Goal: Check status

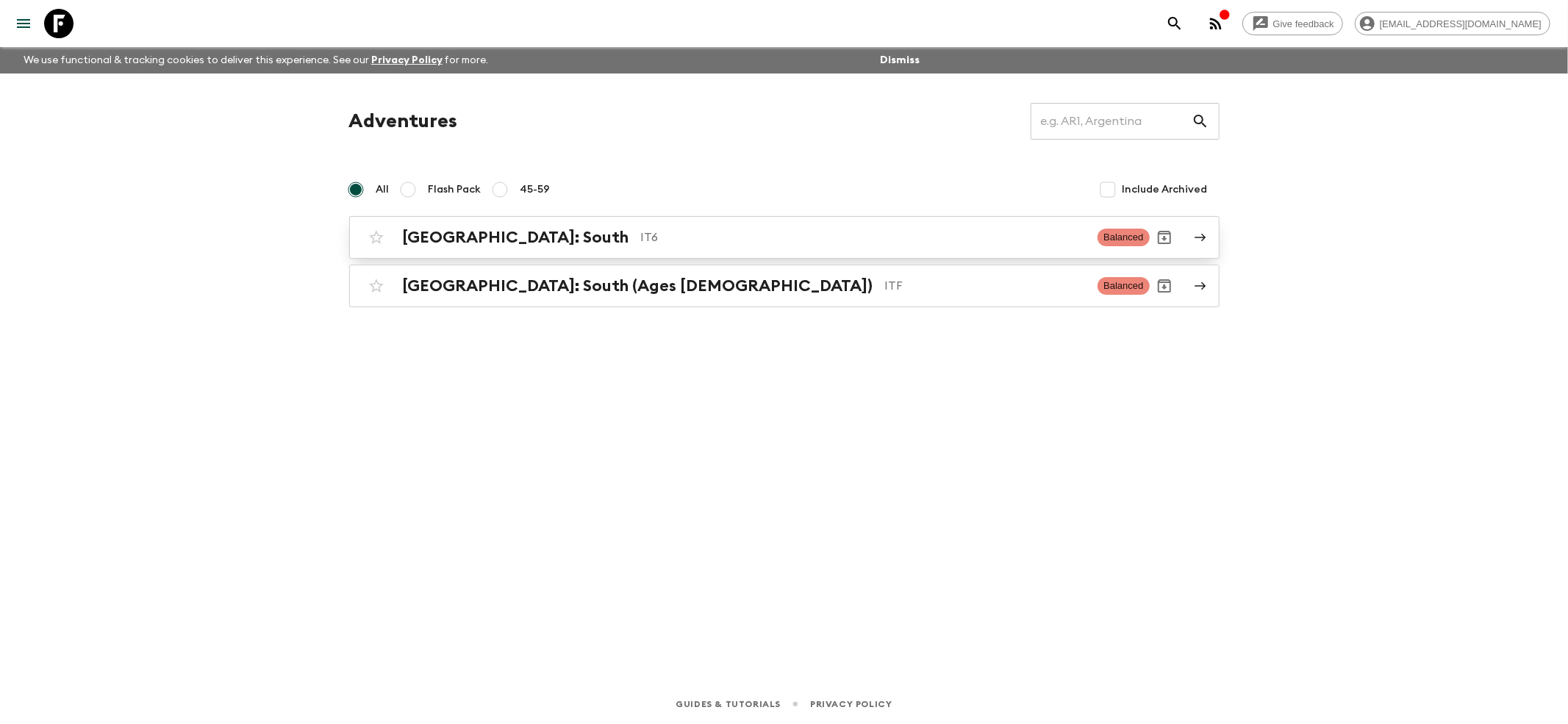
click at [433, 228] on h2 "[GEOGRAPHIC_DATA]: South" at bounding box center [515, 237] width 227 height 19
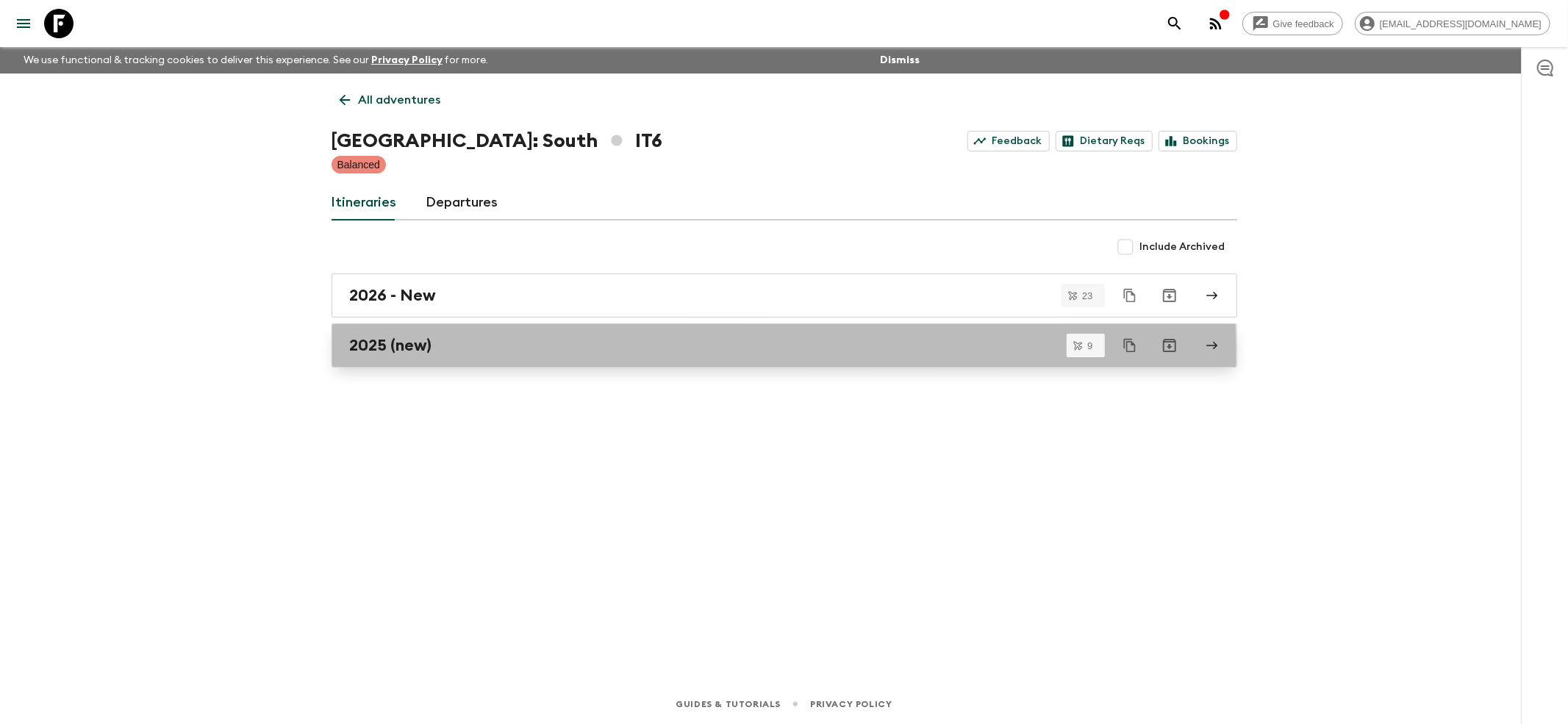
click at [383, 356] on link "2025 (new)" at bounding box center [784, 346] width 906 height 44
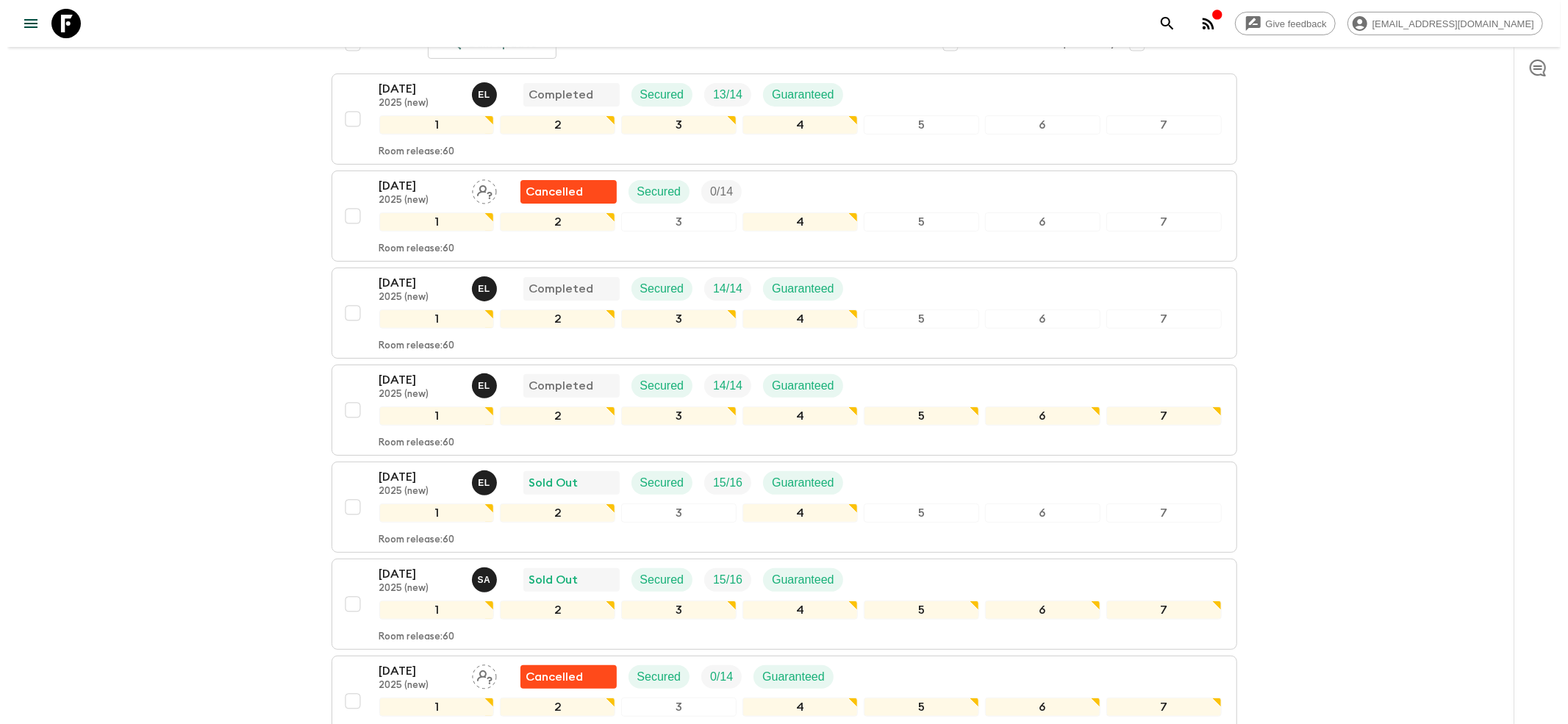
scroll to position [392, 0]
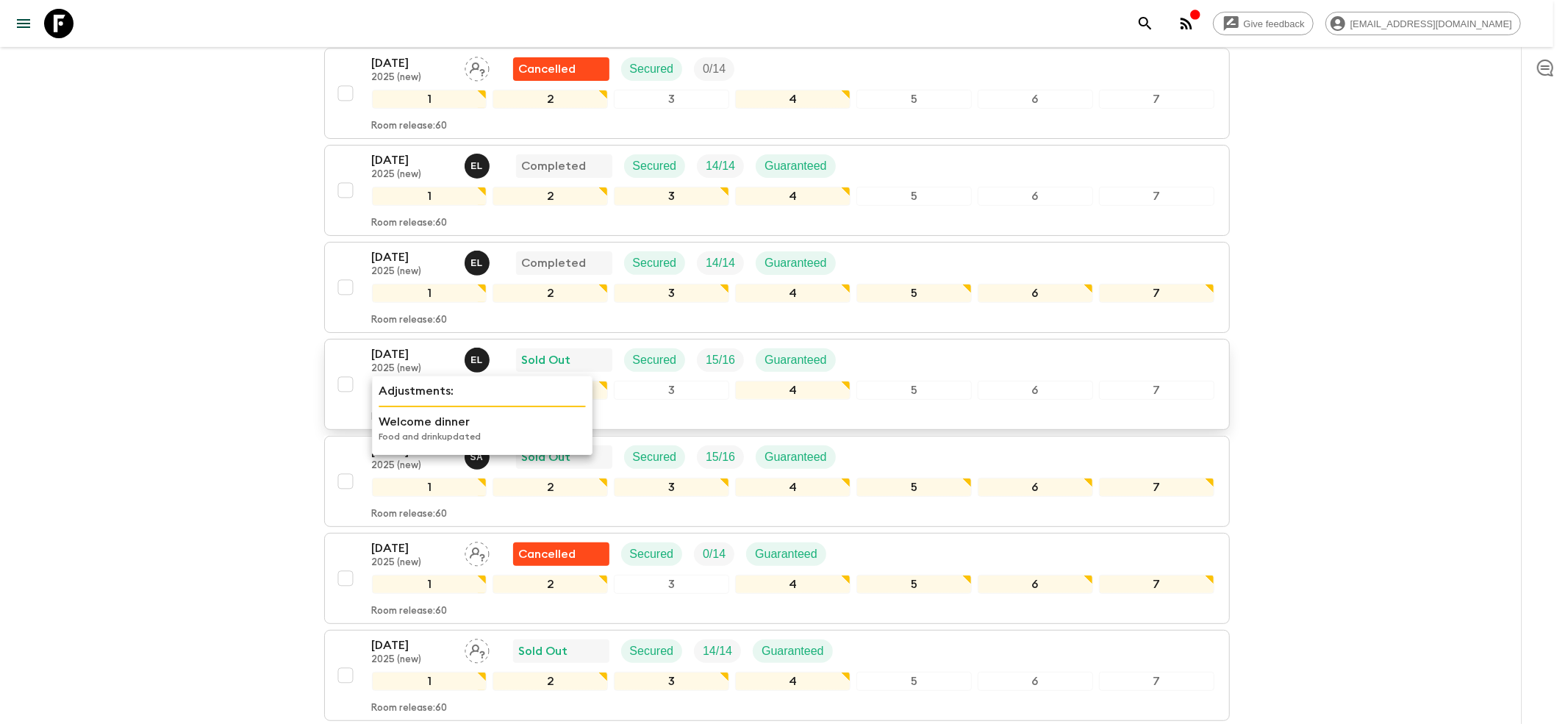
click at [410, 363] on p "2025 (new)" at bounding box center [412, 369] width 80 height 11
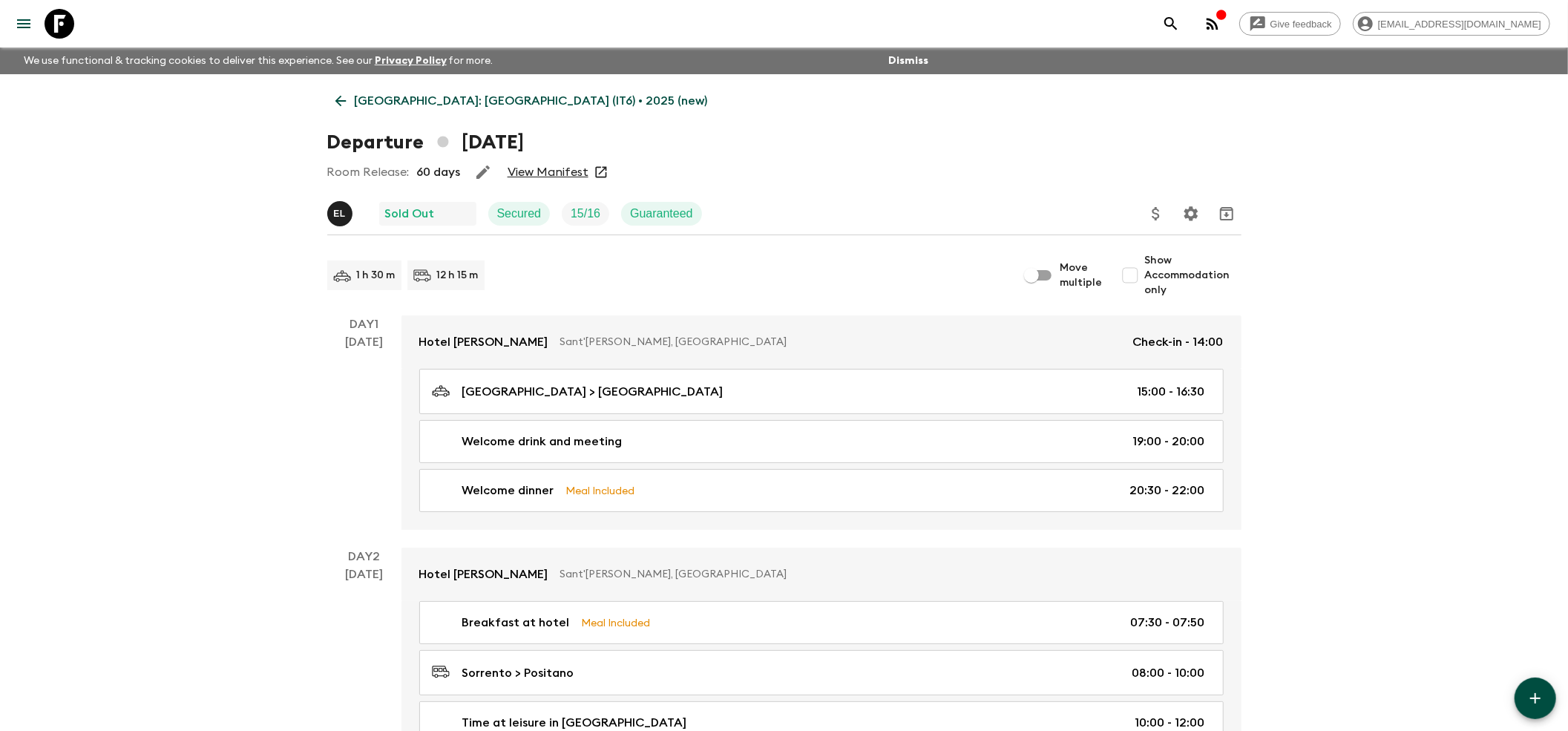
click at [524, 170] on link "View Manifest" at bounding box center [548, 171] width 81 height 15
click at [342, 100] on icon at bounding box center [340, 101] width 16 height 16
